Goal: Task Accomplishment & Management: Manage account settings

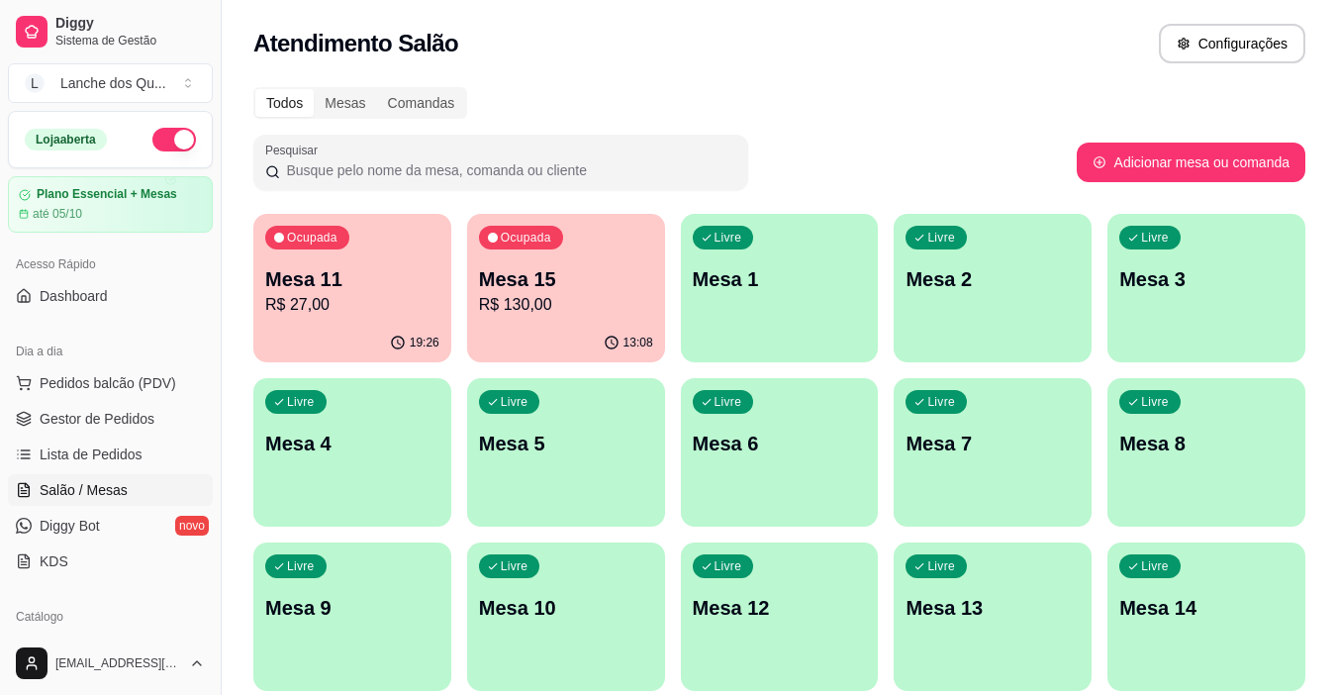
click at [312, 338] on div "19:26" at bounding box center [352, 343] width 198 height 39
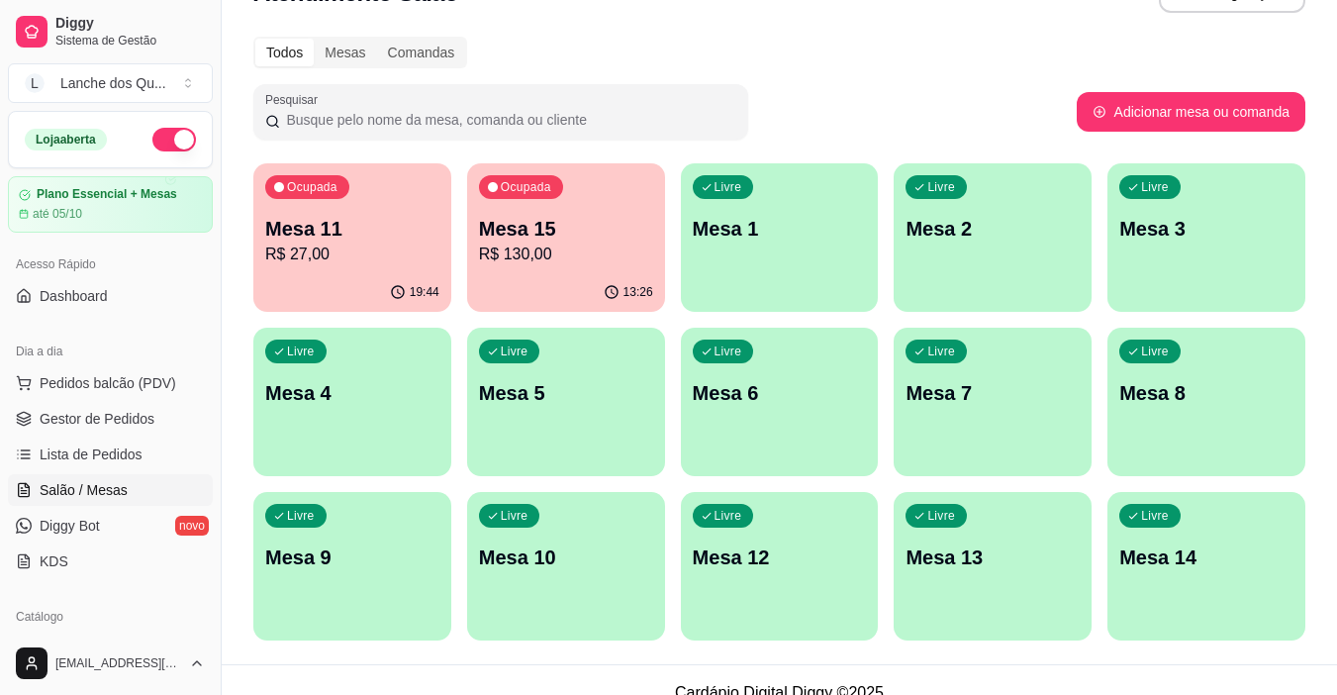
scroll to position [76, 0]
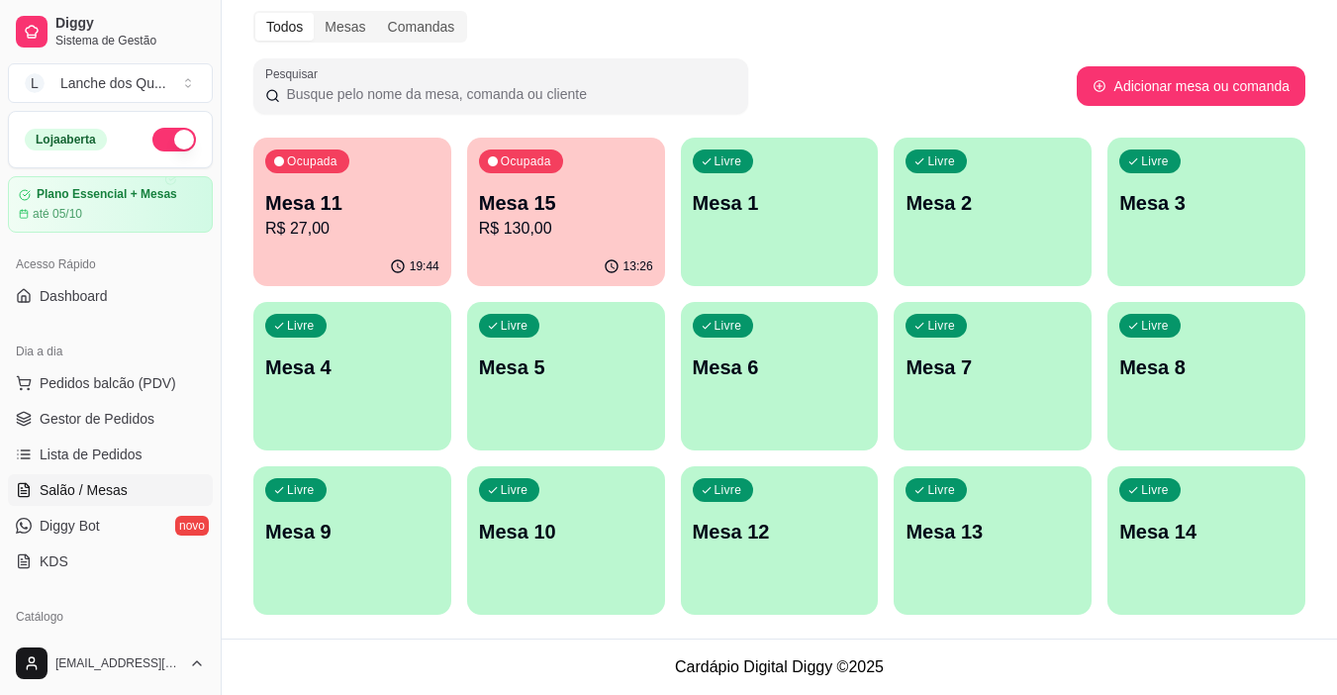
click at [1247, 565] on div "Livre Mesa 14" at bounding box center [1206, 528] width 198 height 125
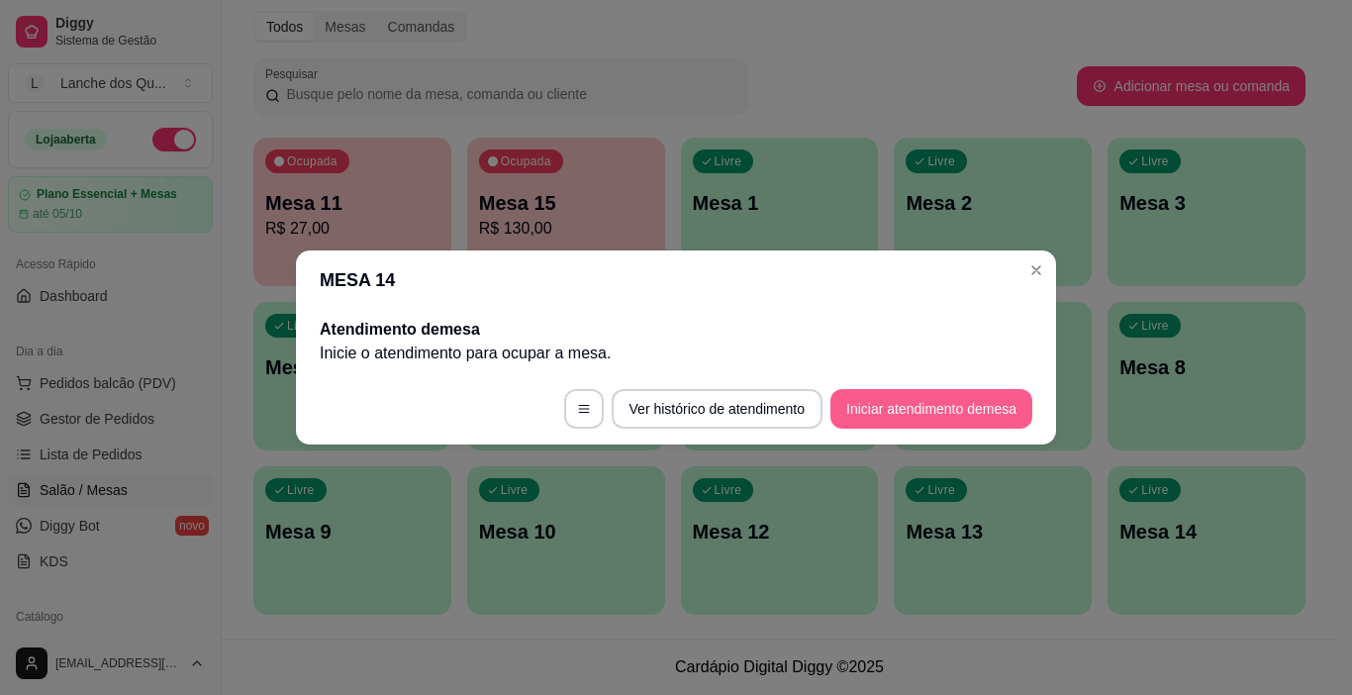
click at [952, 415] on button "Iniciar atendimento de mesa" at bounding box center [931, 409] width 202 height 40
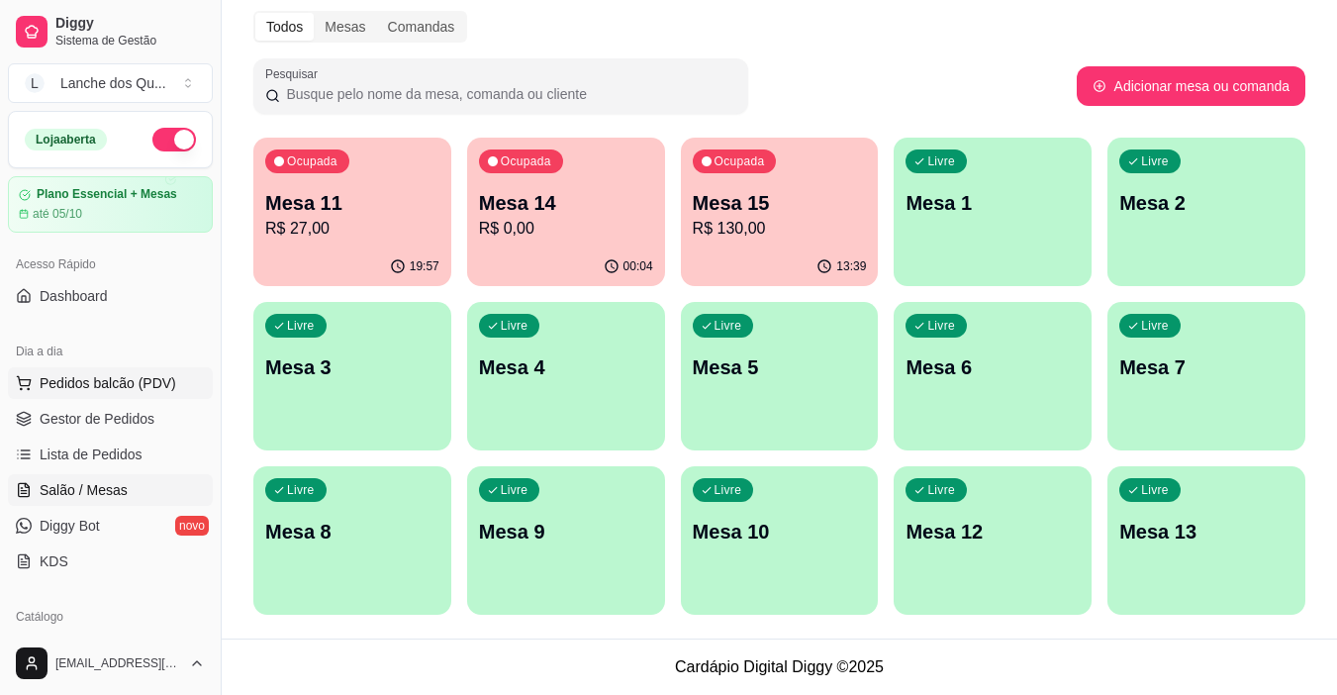
click at [107, 391] on span "Pedidos balcão (PDV)" at bounding box center [108, 383] width 137 height 20
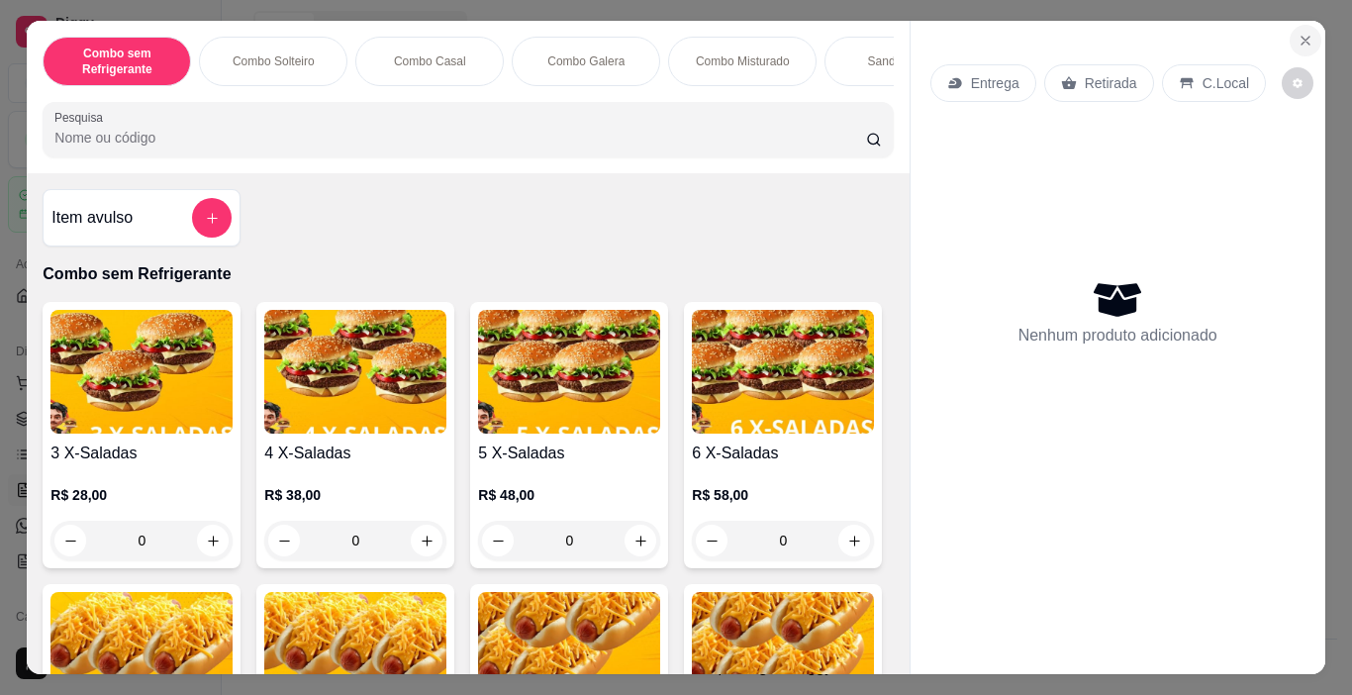
click at [1297, 35] on icon "Close" at bounding box center [1305, 41] width 16 height 16
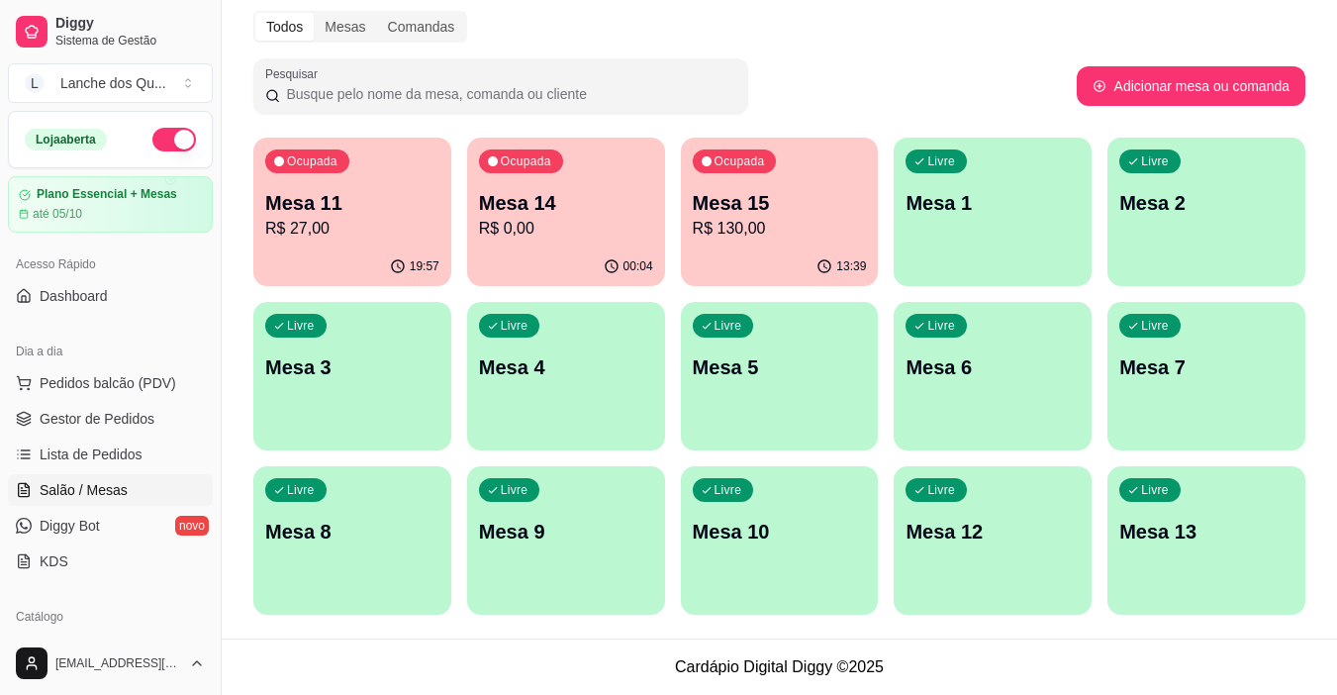
click at [102, 499] on span "Salão / Mesas" at bounding box center [84, 490] width 88 height 20
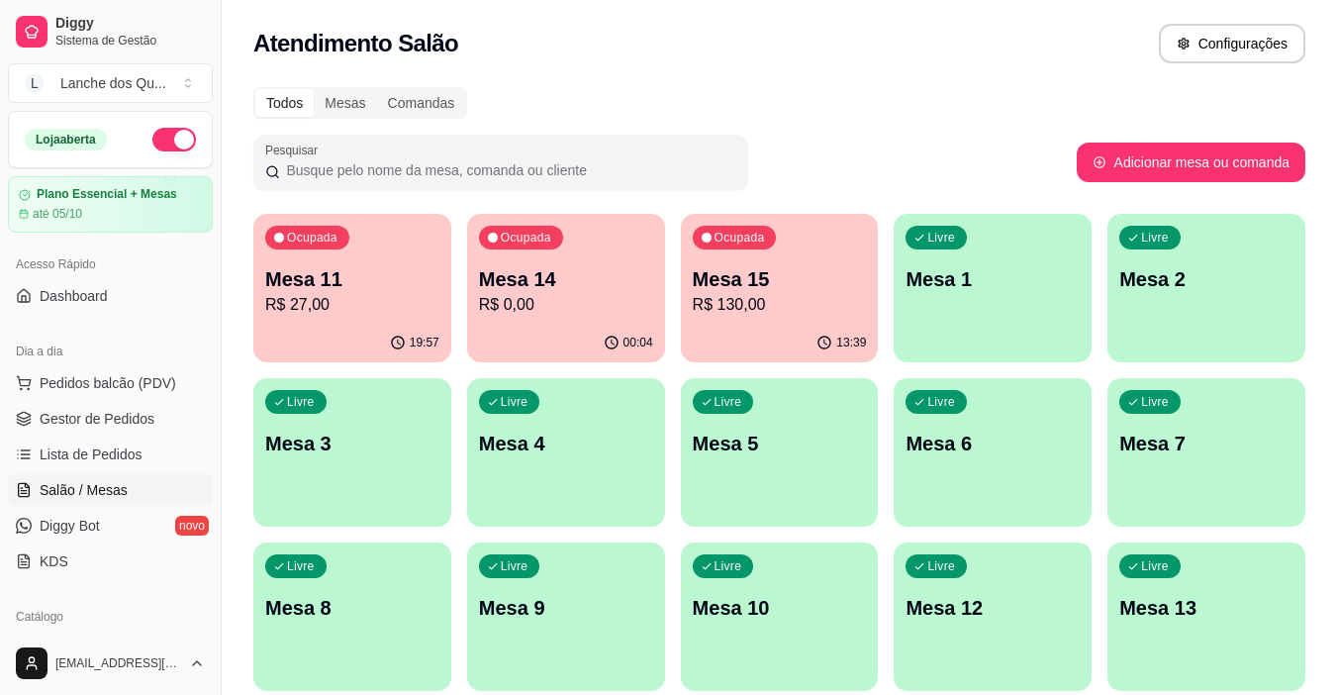
click at [79, 437] on ul "Pedidos balcão (PDV) Gestor de Pedidos Lista de Pedidos Salão / Mesas Diggy Bot…" at bounding box center [110, 472] width 205 height 210
click at [79, 460] on span "Lista de Pedidos" at bounding box center [91, 454] width 103 height 20
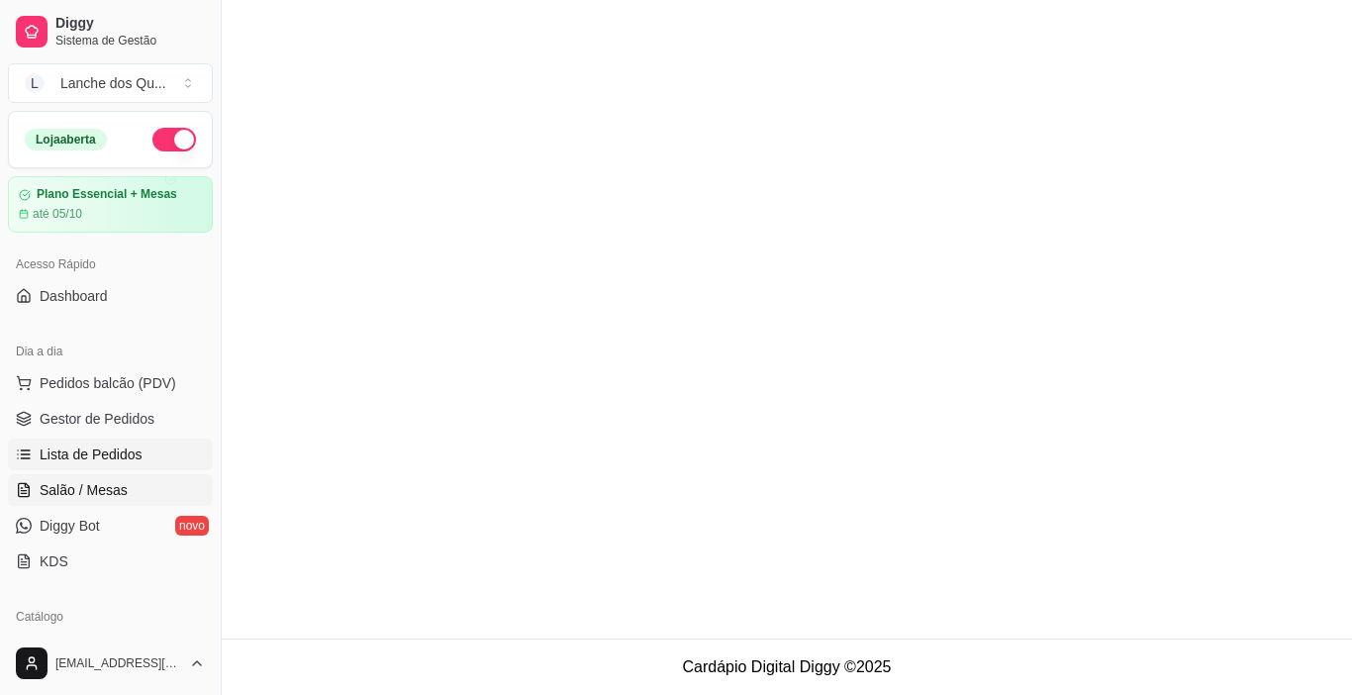
click at [88, 485] on span "Salão / Mesas" at bounding box center [84, 490] width 88 height 20
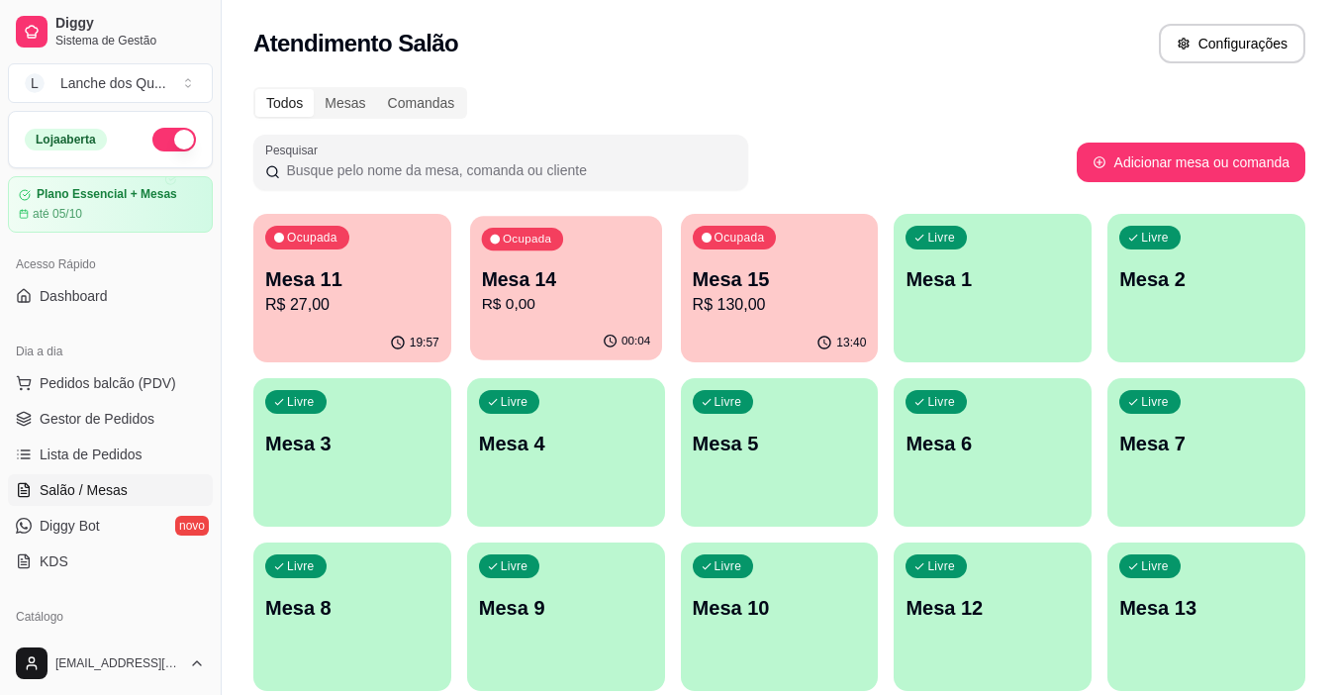
click at [527, 331] on div "00:04" at bounding box center [566, 342] width 192 height 38
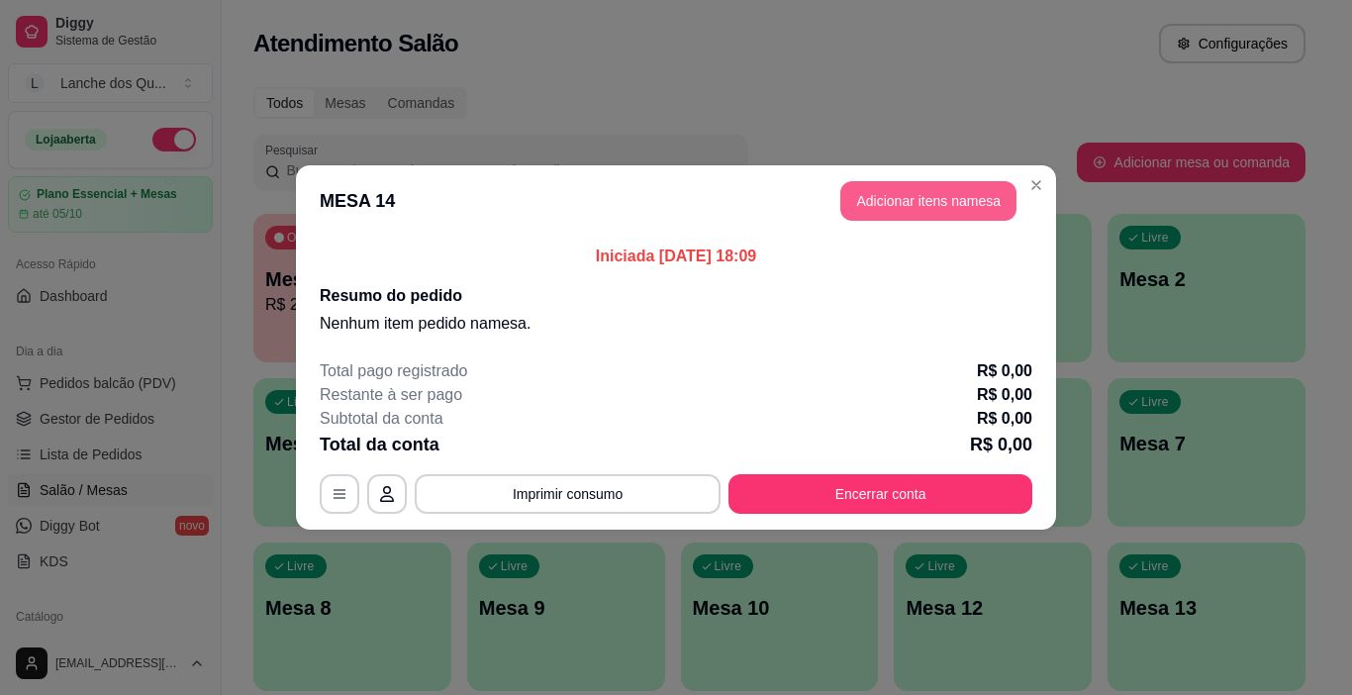
click at [940, 184] on button "Adicionar itens na mesa" at bounding box center [928, 201] width 176 height 40
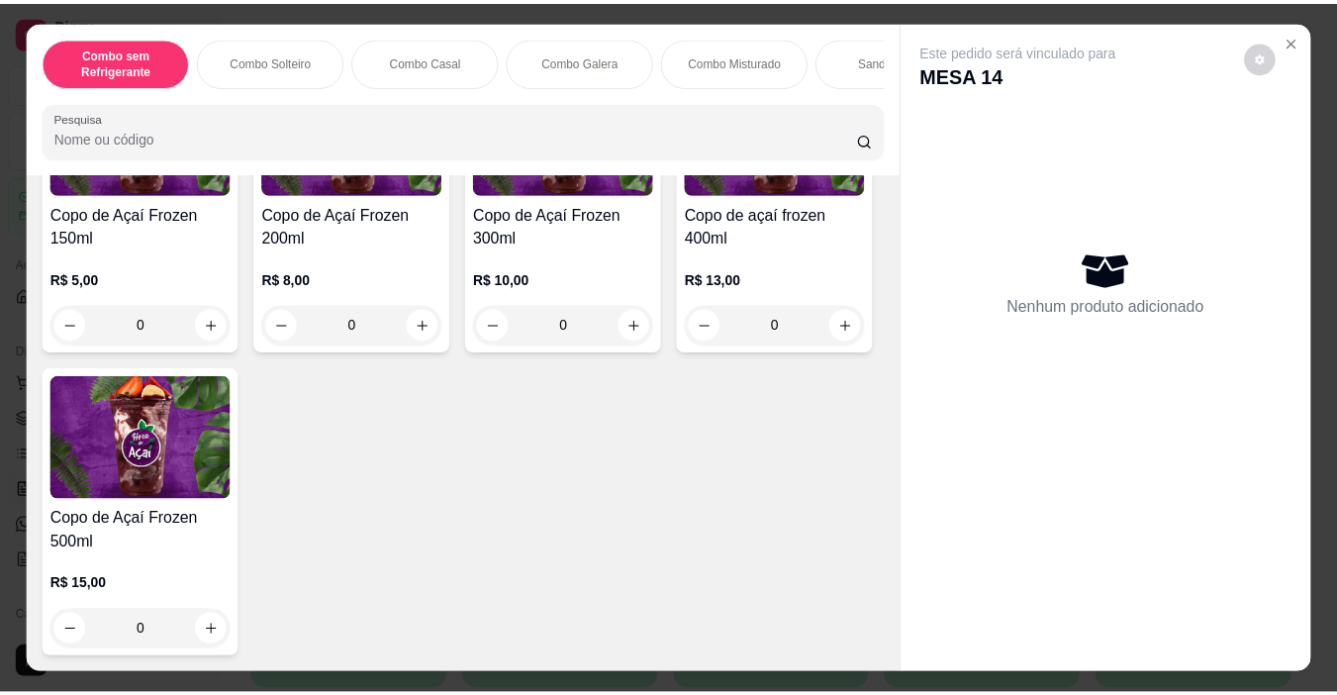
scroll to position [6136, 0]
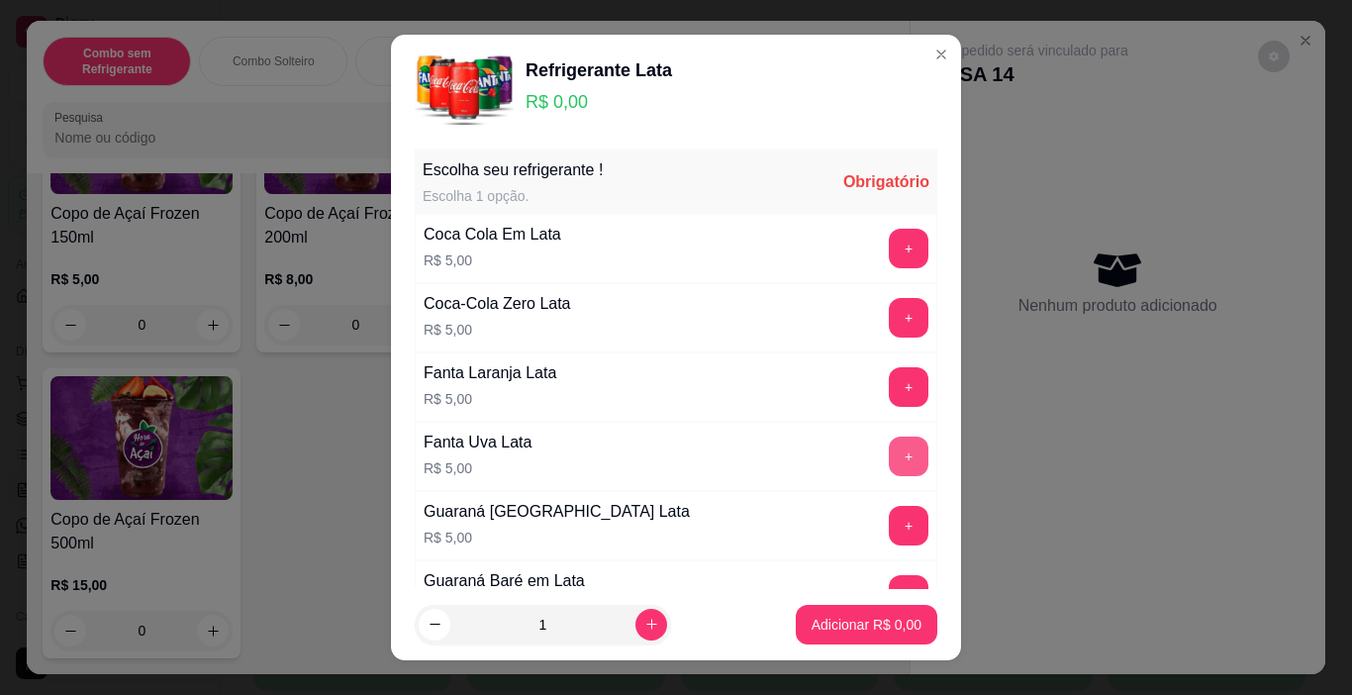
click at [889, 454] on button "+" at bounding box center [909, 456] width 40 height 40
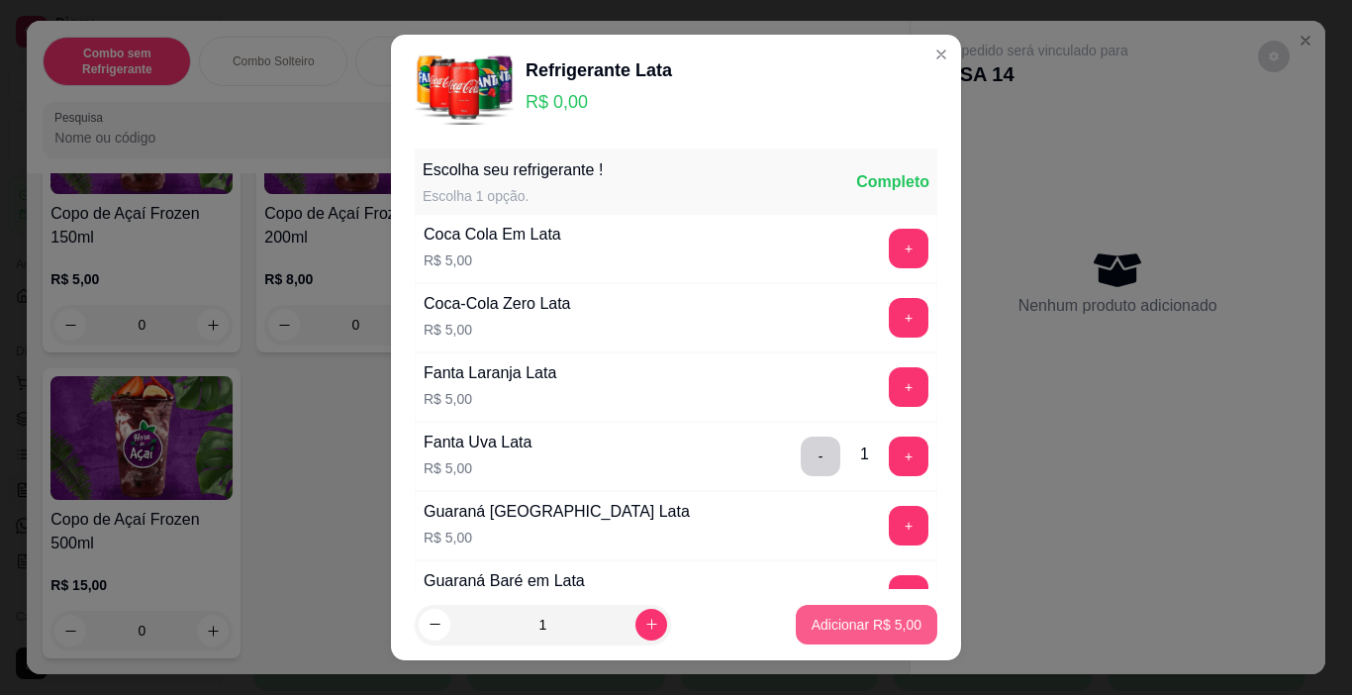
click at [870, 624] on p "Adicionar R$ 5,00" at bounding box center [867, 625] width 110 height 20
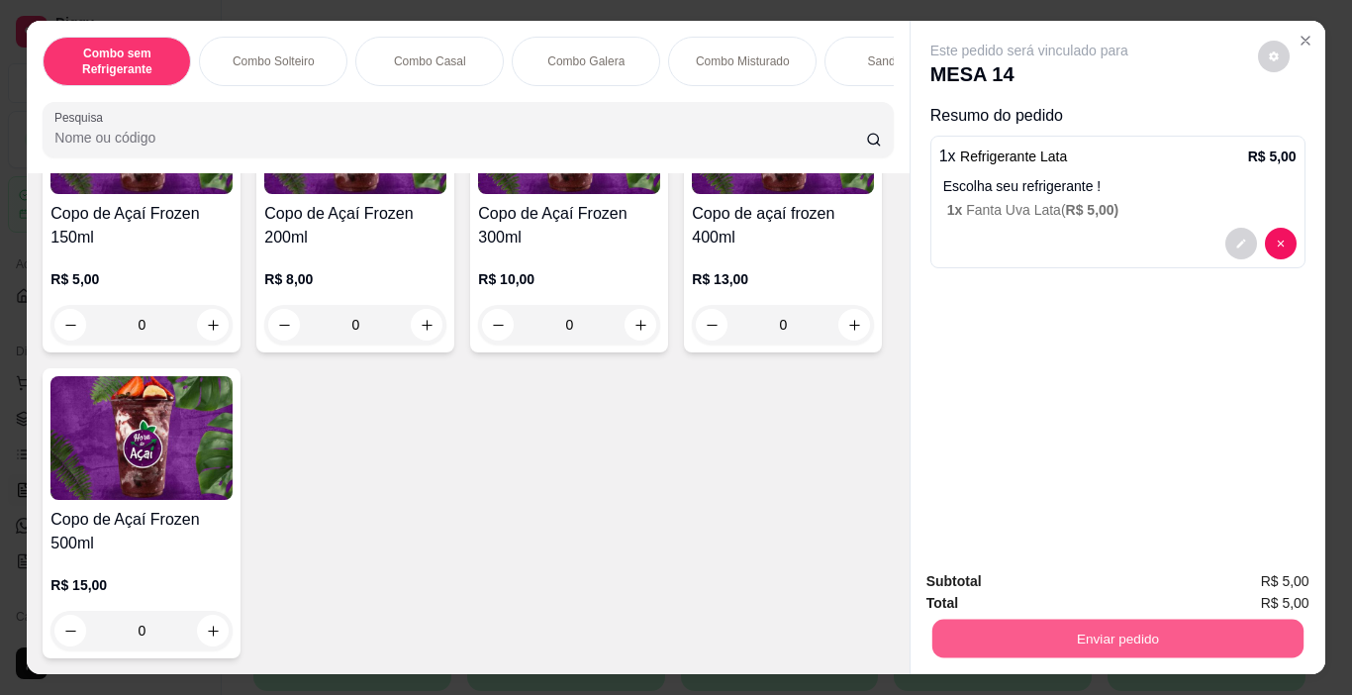
click at [1050, 624] on button "Enviar pedido" at bounding box center [1116, 639] width 371 height 39
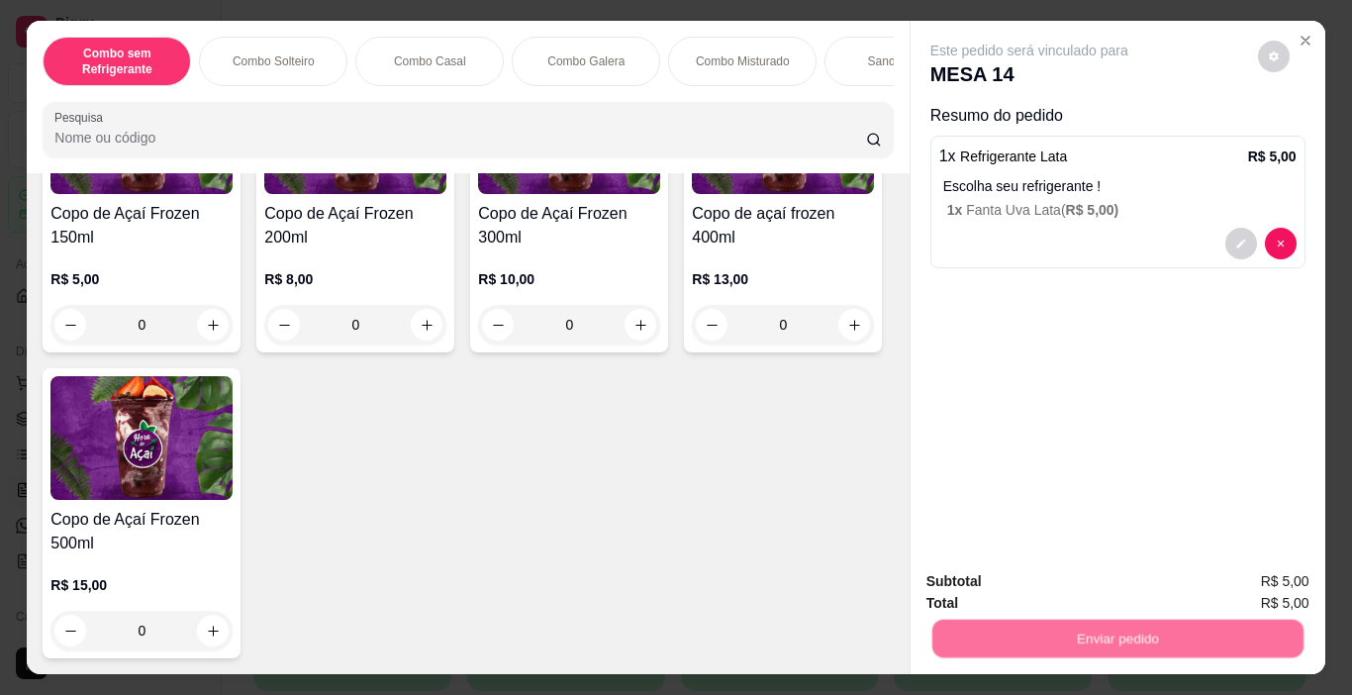
click at [1052, 589] on button "Não registrar e enviar pedido" at bounding box center [1052, 581] width 200 height 37
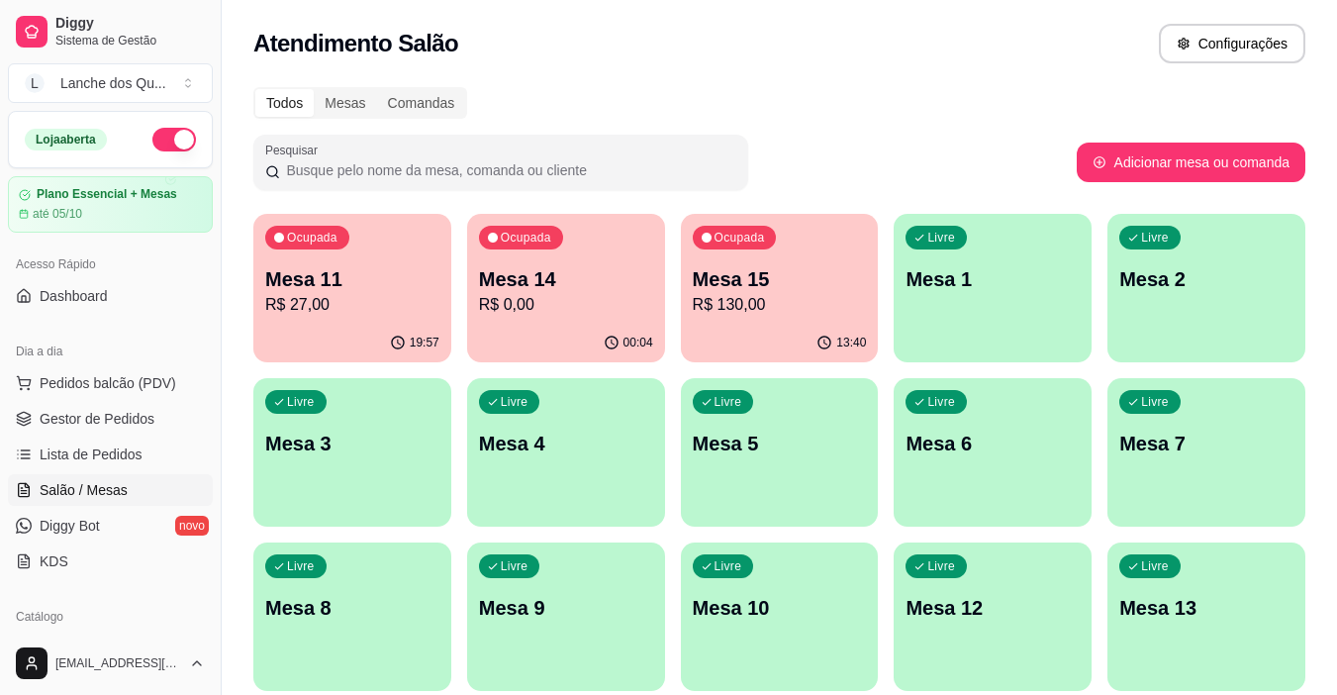
click at [598, 315] on p "R$ 0,00" at bounding box center [566, 305] width 174 height 24
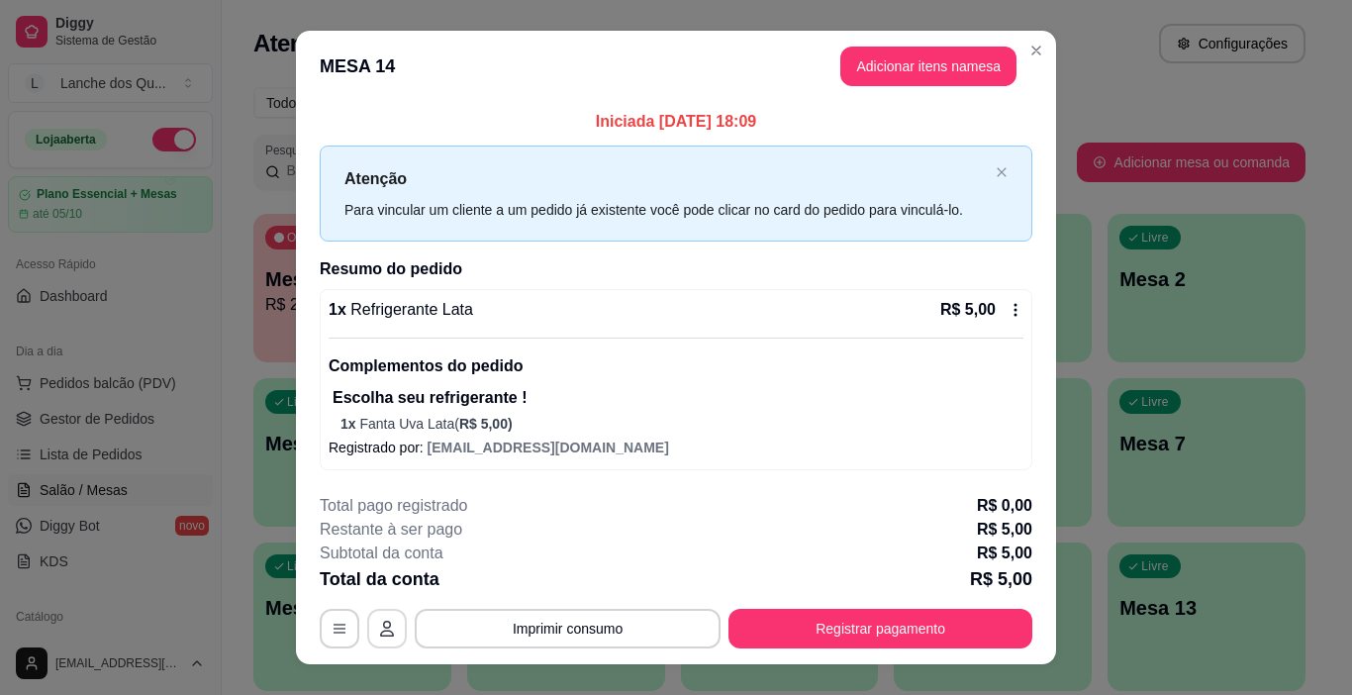
click at [380, 614] on button "button" at bounding box center [387, 629] width 40 height 40
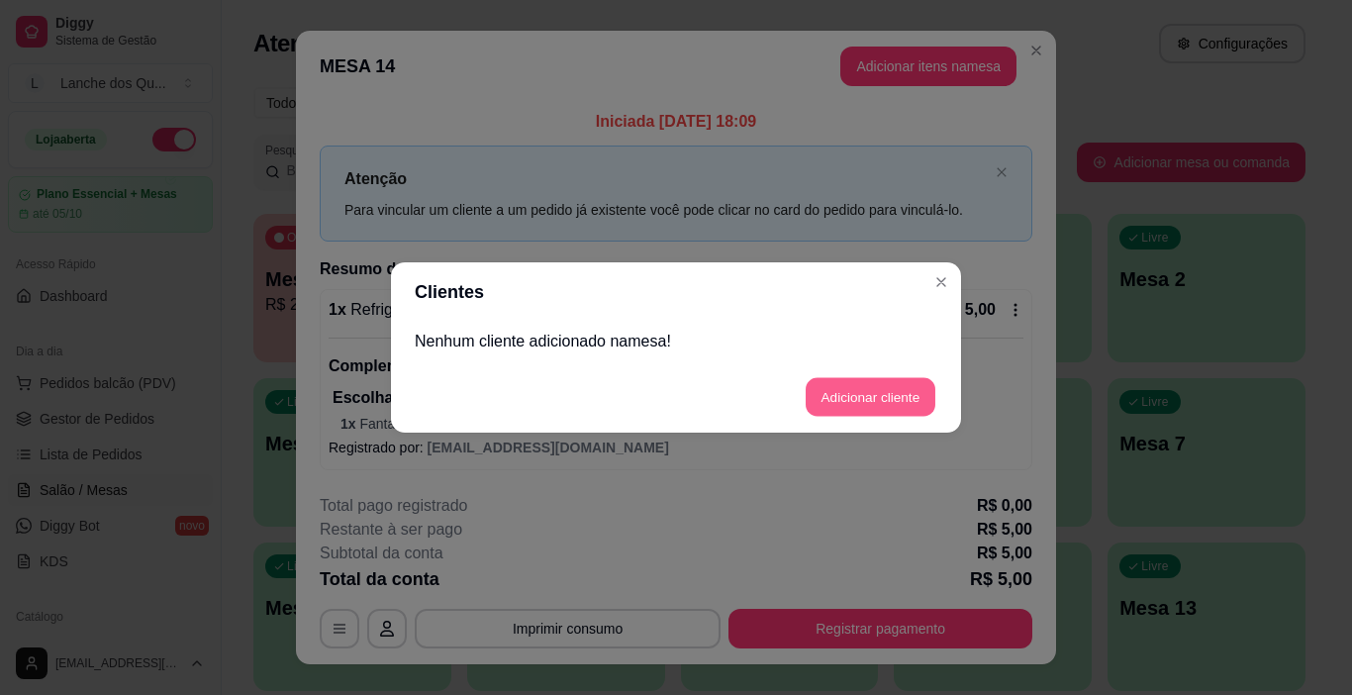
click at [874, 391] on button "Adicionar cliente" at bounding box center [871, 397] width 130 height 39
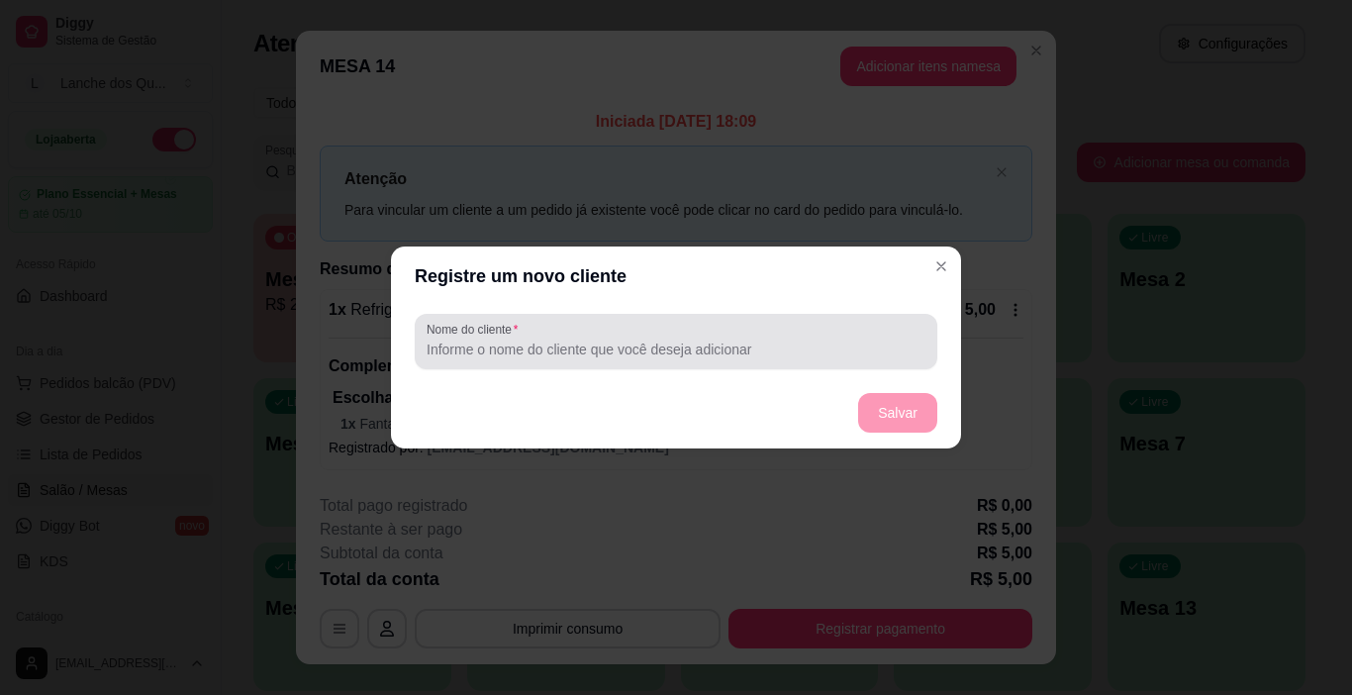
click at [706, 346] on input "Nome do cliente" at bounding box center [676, 349] width 499 height 20
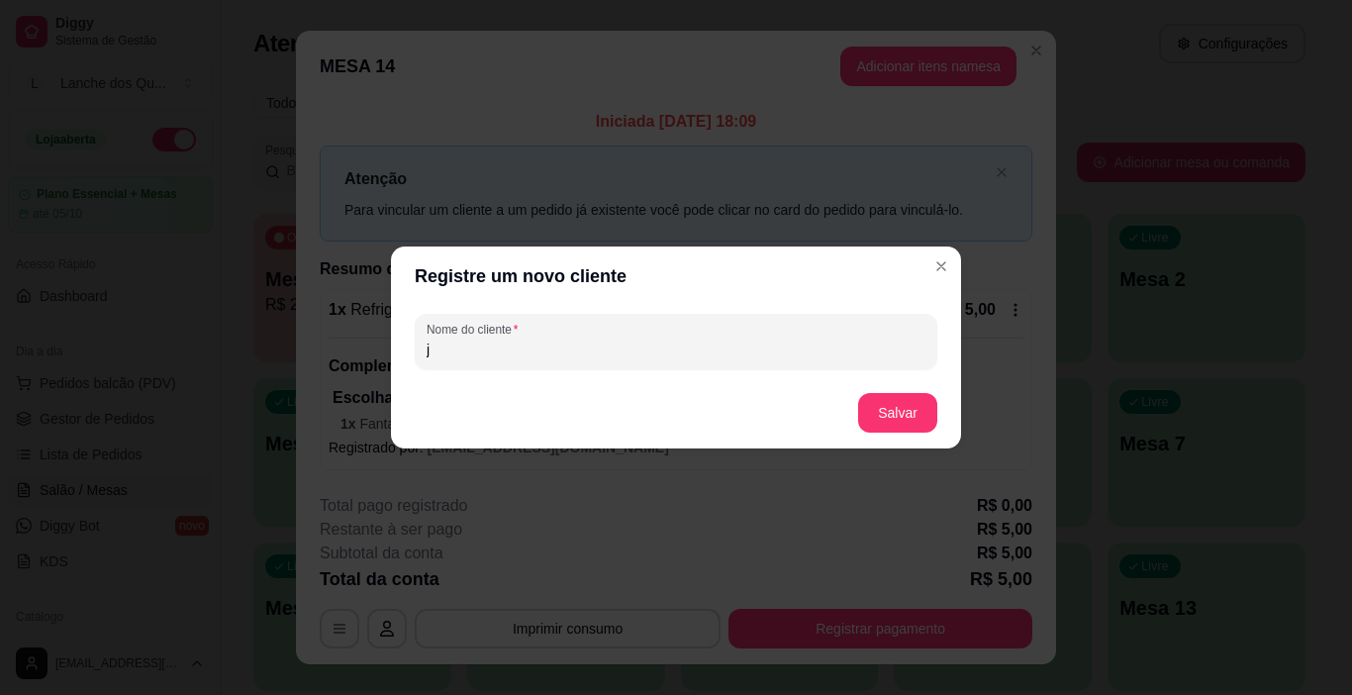
type input "j"
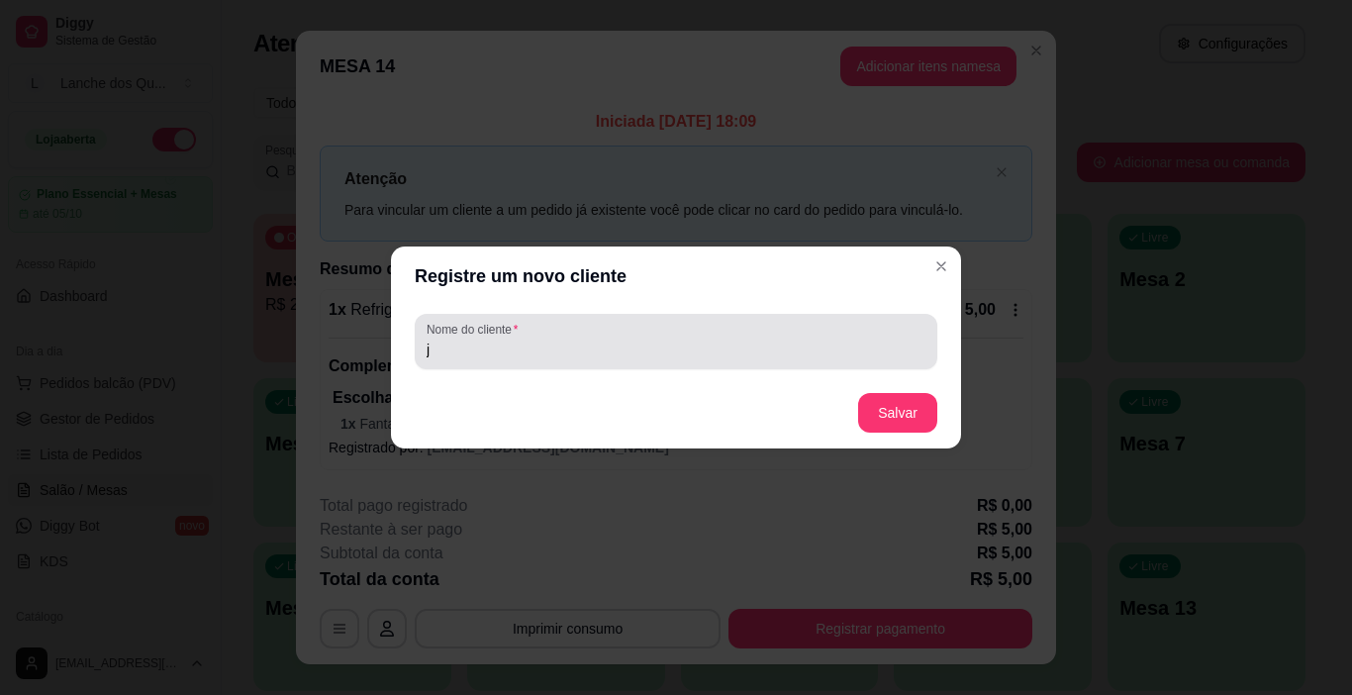
click at [705, 346] on input "j" at bounding box center [676, 349] width 499 height 20
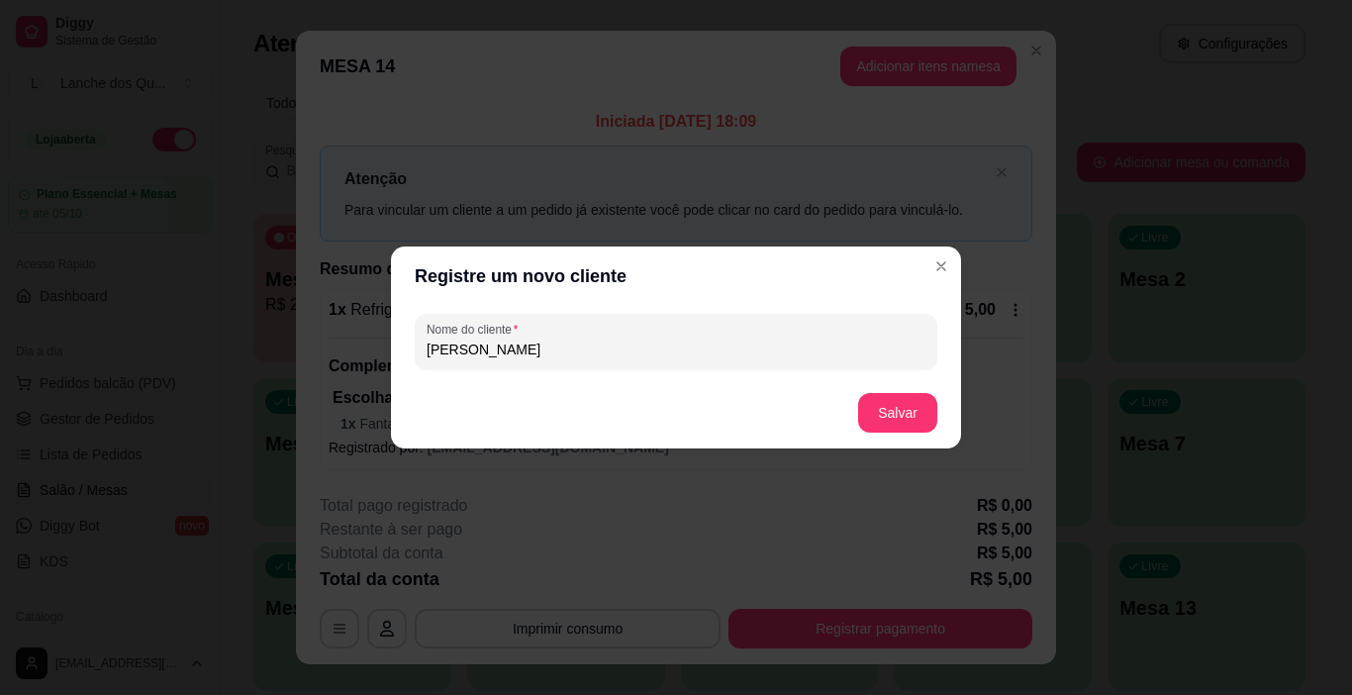
type input "[PERSON_NAME]"
click at [907, 404] on button "Salvar" at bounding box center [897, 413] width 77 height 39
